Goal: Register for event/course

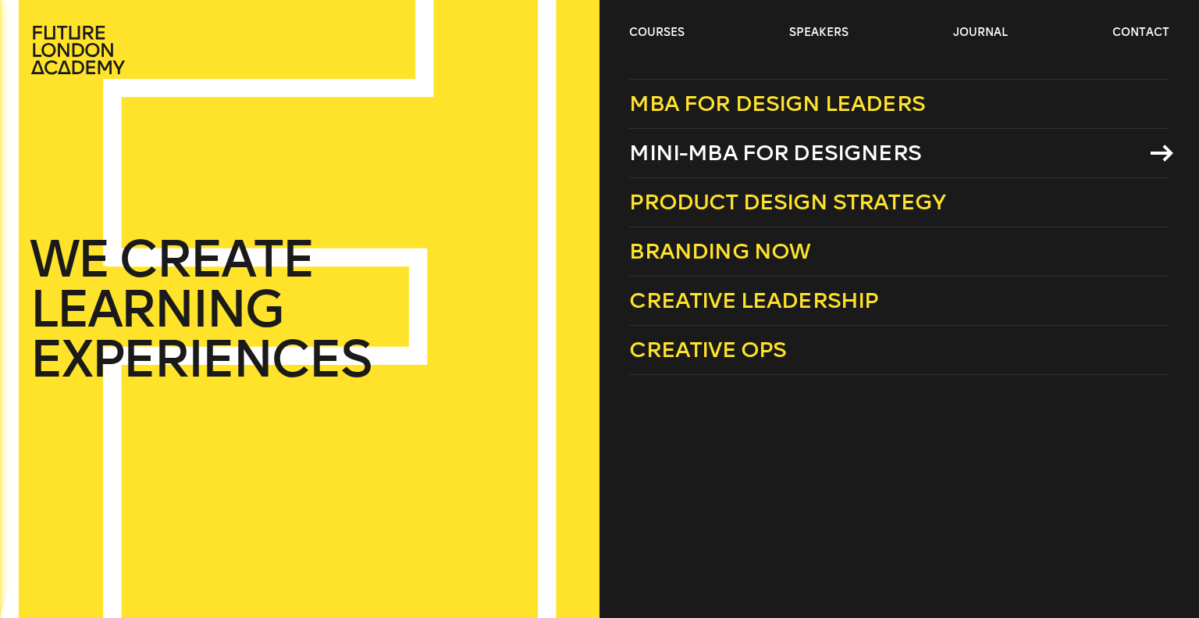
click at [676, 150] on span "Mini-MBA for Designers" at bounding box center [775, 153] width 292 height 26
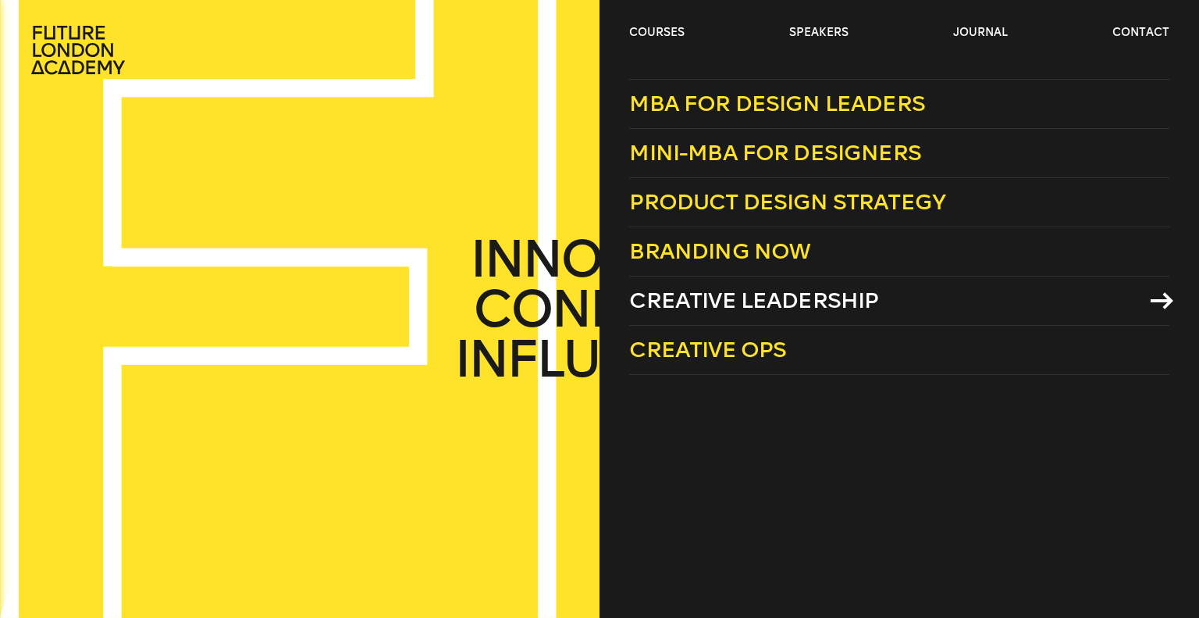
click at [767, 286] on link "Creative Leadership" at bounding box center [898, 300] width 539 height 49
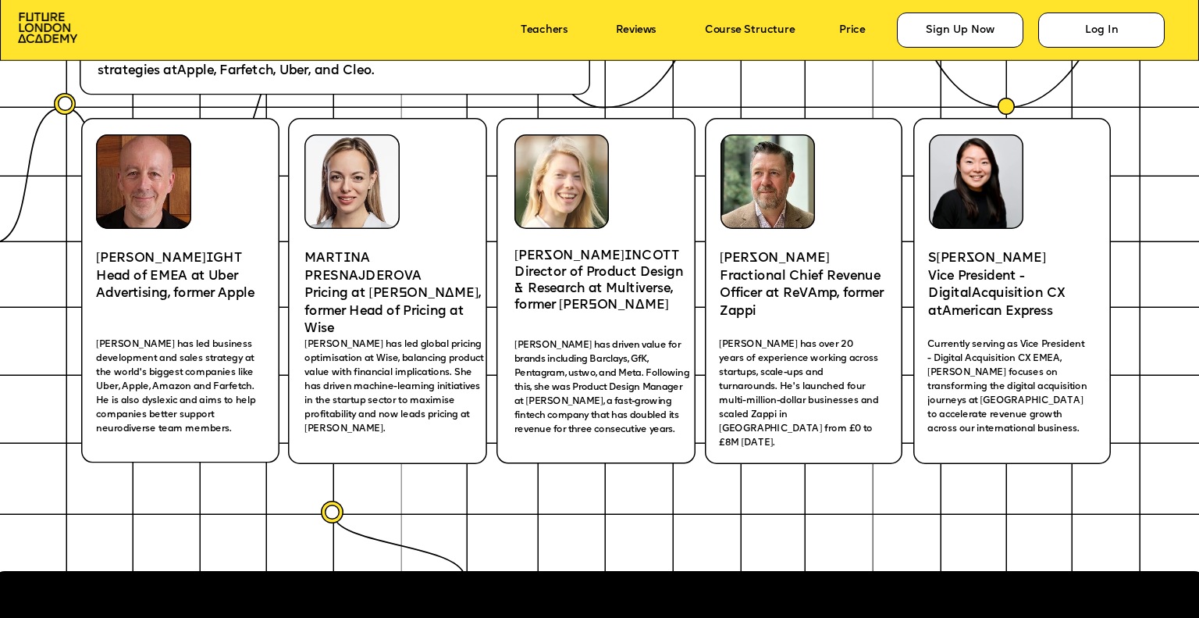
scroll to position [2576, 0]
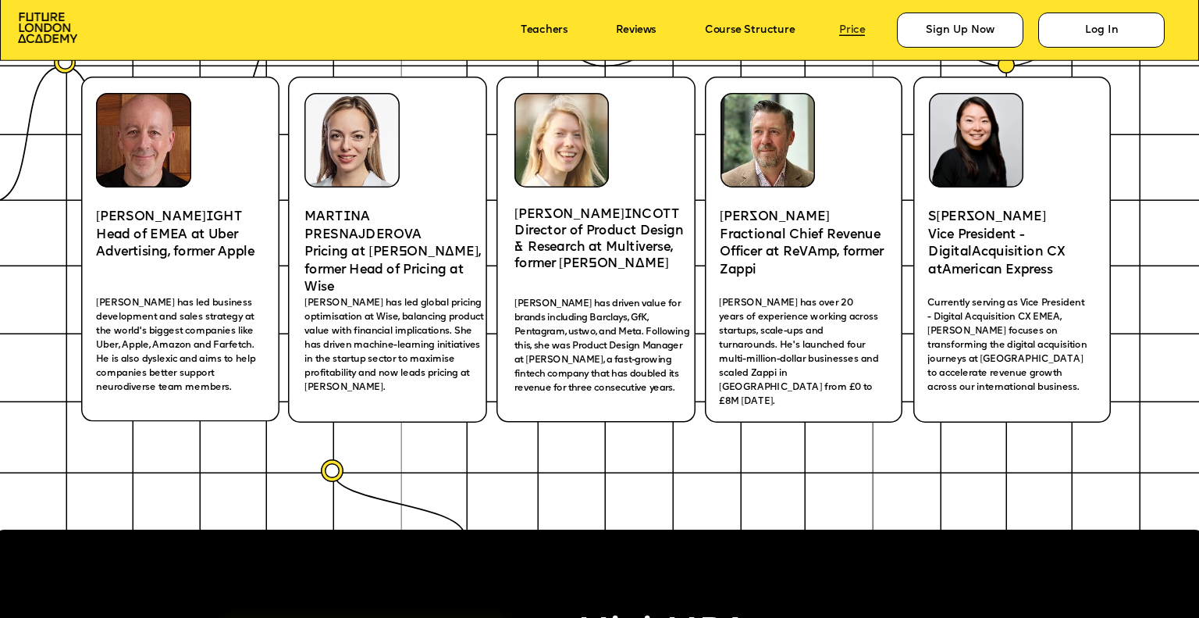
click at [856, 26] on link "Price" at bounding box center [852, 30] width 26 height 12
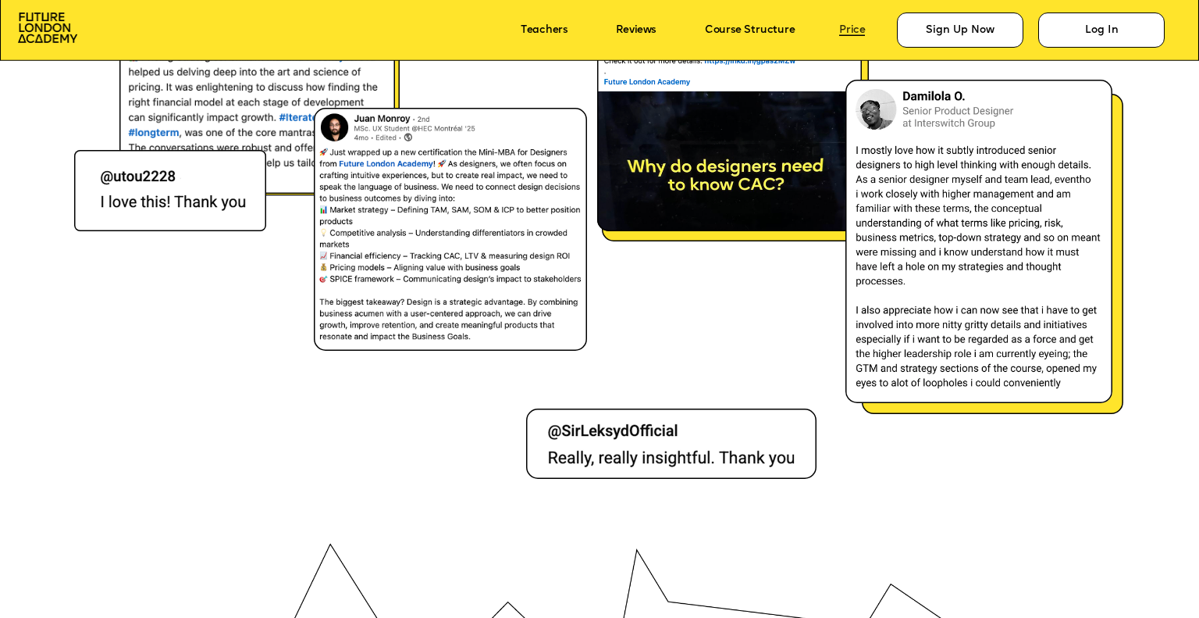
scroll to position [9309, 0]
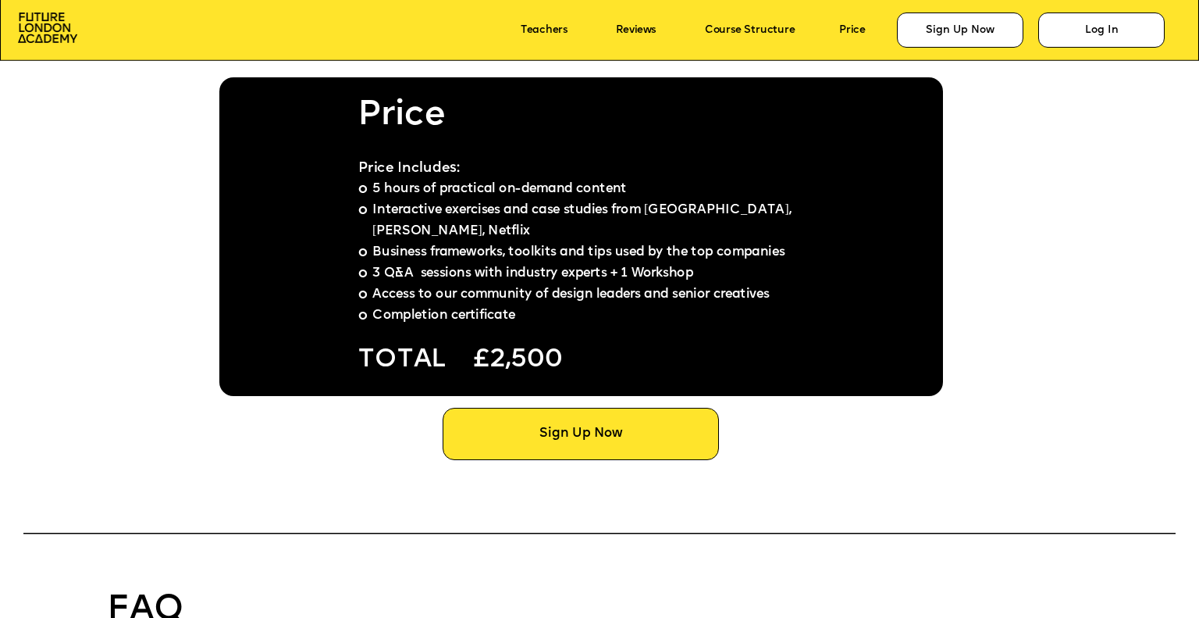
drag, startPoint x: 274, startPoint y: 101, endPoint x: 658, endPoint y: 365, distance: 465.6
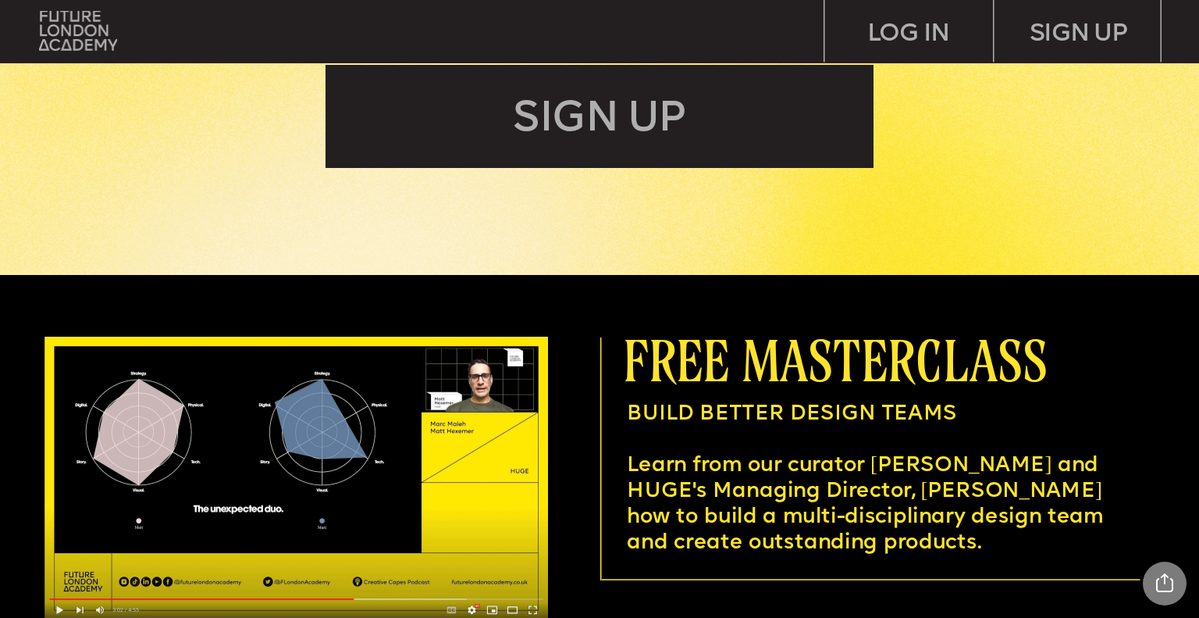
scroll to position [4294, 0]
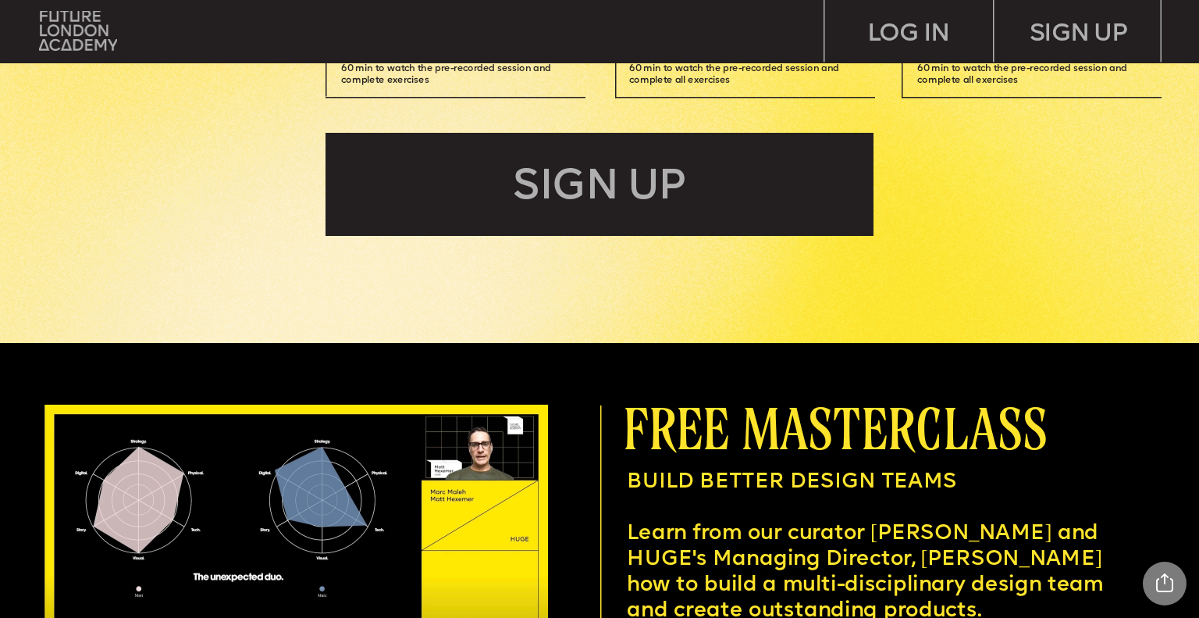
click at [626, 185] on div "SIGN UP" at bounding box center [600, 184] width 548 height 103
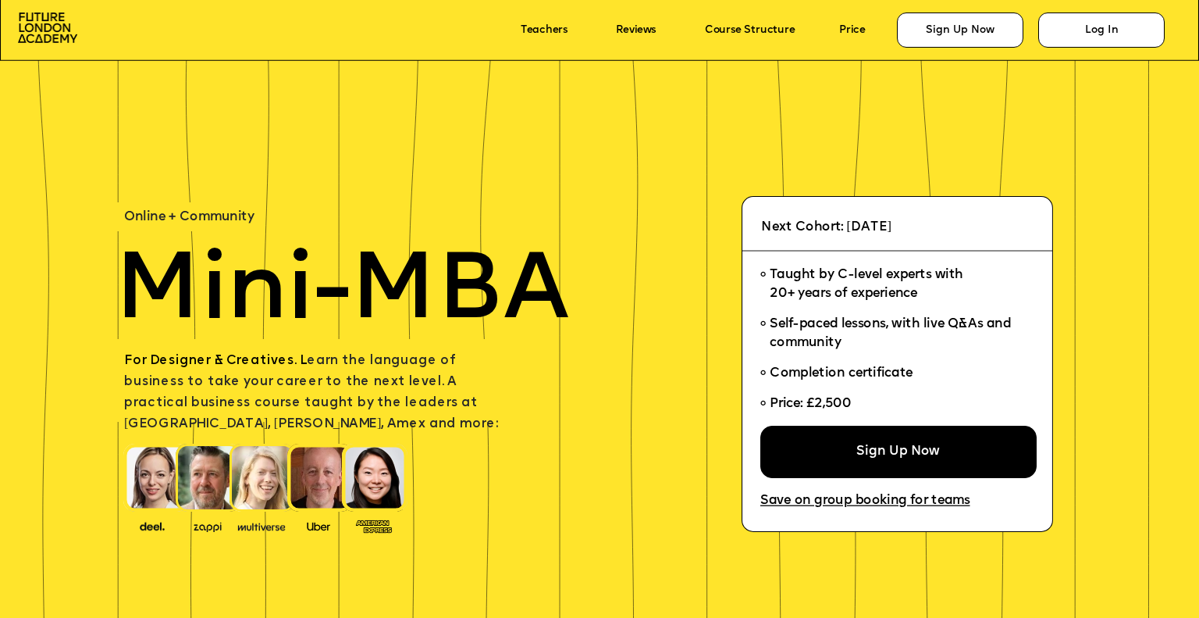
scroll to position [9309, 0]
